Goal: Navigation & Orientation: Find specific page/section

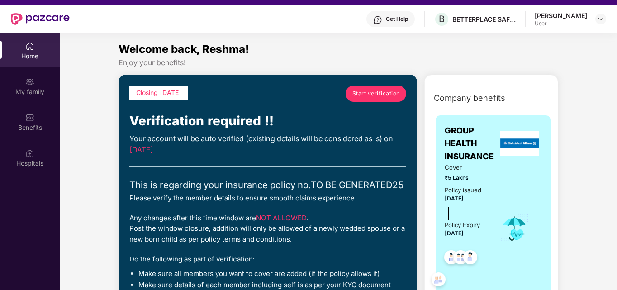
scroll to position [19, 0]
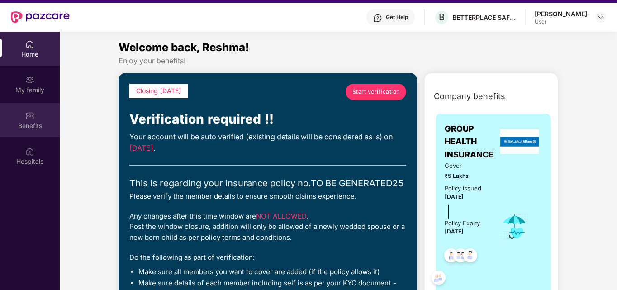
click at [28, 125] on div "Benefits" at bounding box center [30, 125] width 60 height 9
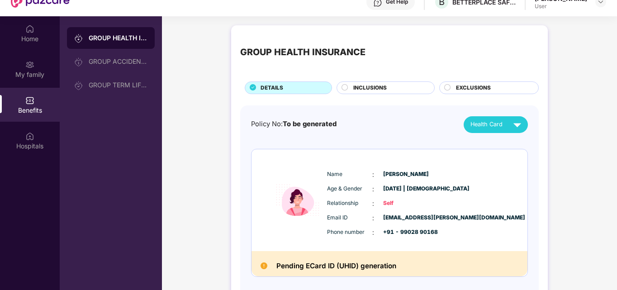
scroll to position [51, 0]
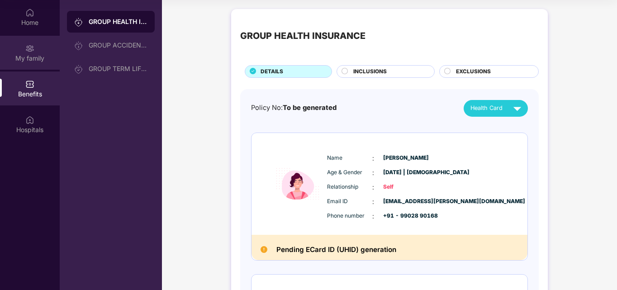
click at [41, 56] on div "My family" at bounding box center [30, 58] width 60 height 9
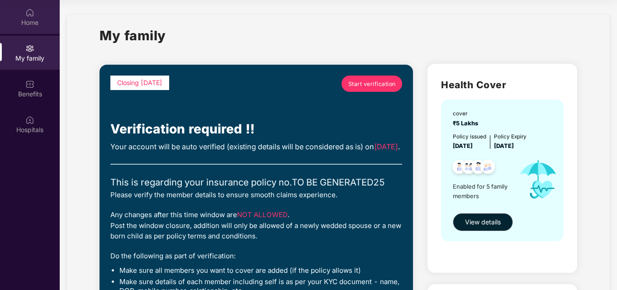
click at [32, 11] on img at bounding box center [29, 12] width 9 height 9
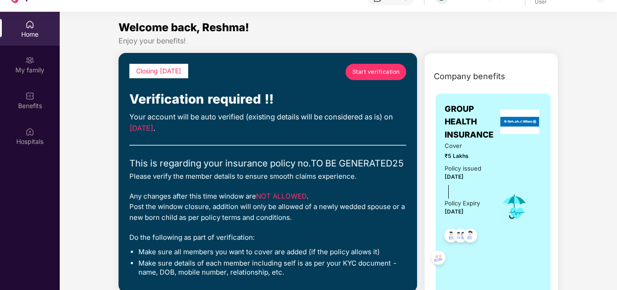
scroll to position [51, 0]
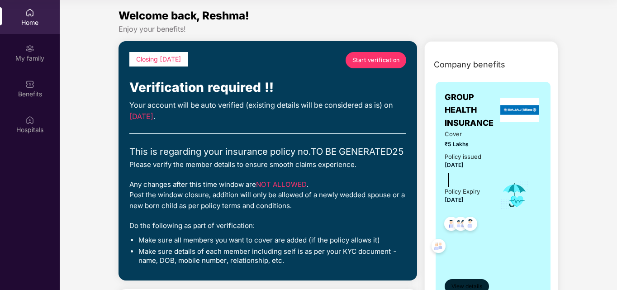
click at [462, 287] on span "View details" at bounding box center [467, 286] width 31 height 9
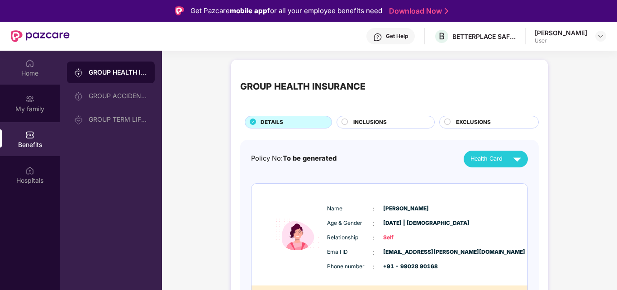
click at [32, 76] on div "Home" at bounding box center [30, 73] width 60 height 9
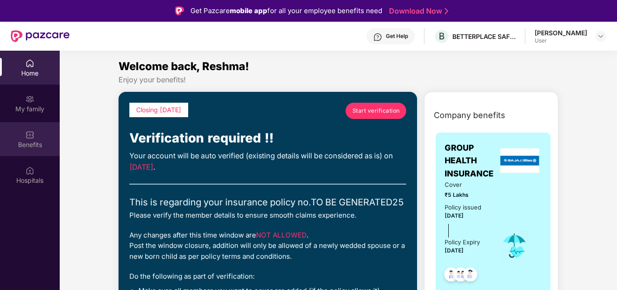
click at [35, 148] on div "Benefits" at bounding box center [30, 144] width 60 height 9
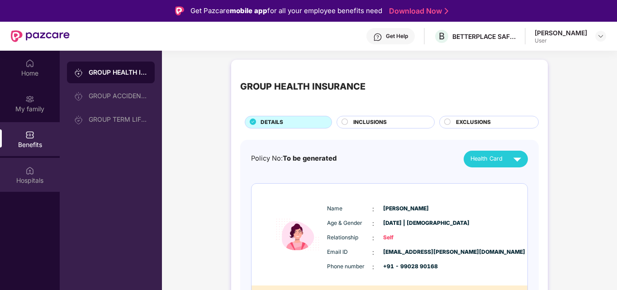
click at [35, 171] on div "Hospitals" at bounding box center [30, 175] width 60 height 34
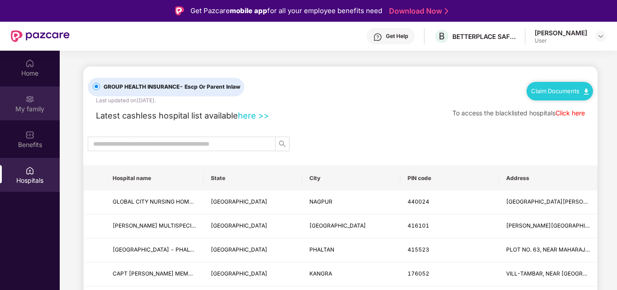
click at [32, 106] on div "My family" at bounding box center [30, 109] width 60 height 9
